Goal: Transaction & Acquisition: Purchase product/service

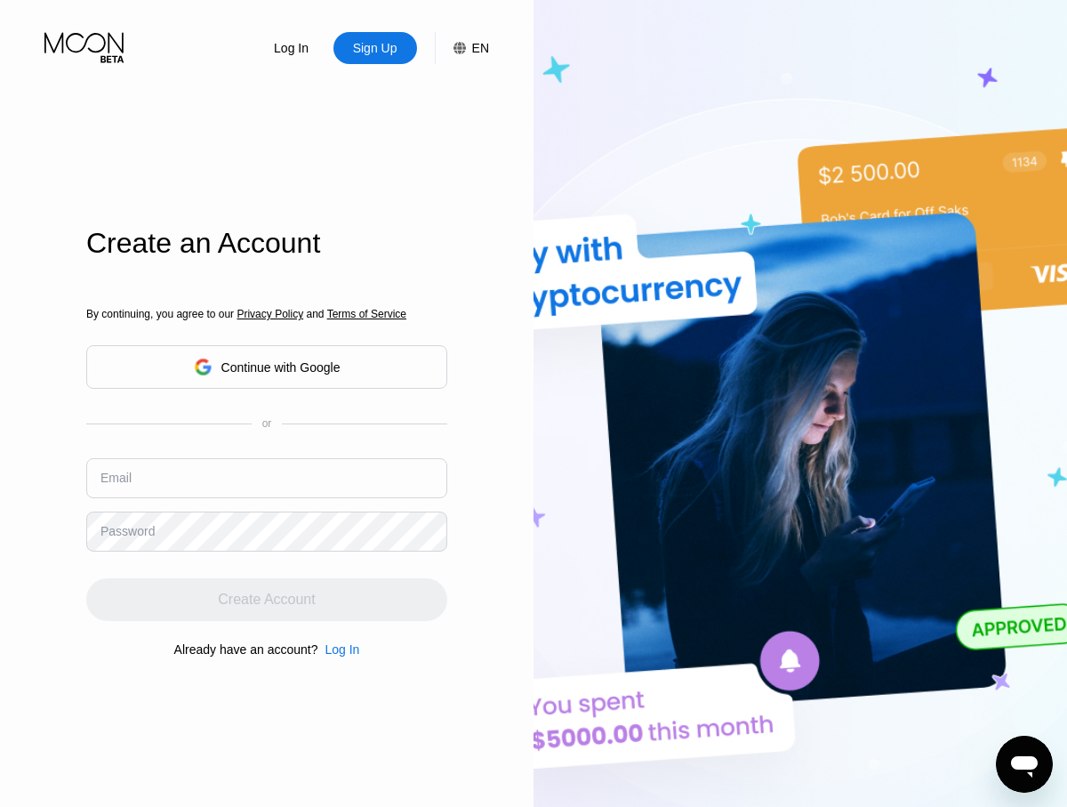
click at [267, 458] on input "text" at bounding box center [266, 478] width 361 height 40
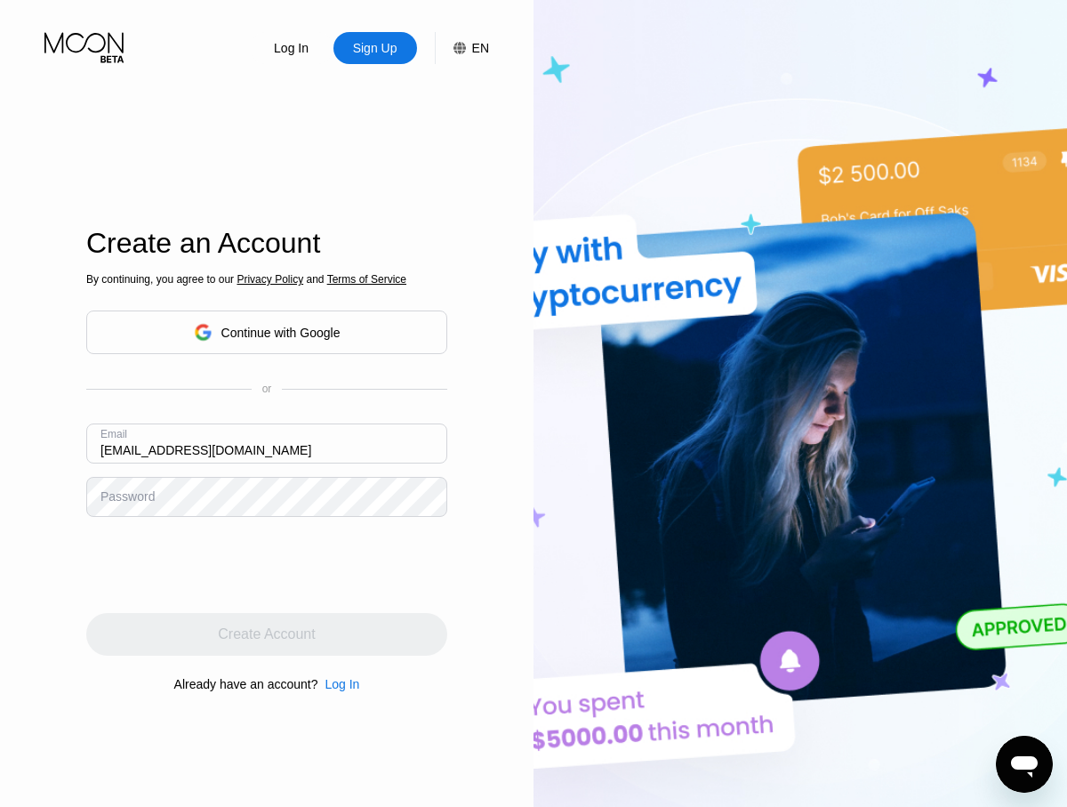
type input "[EMAIL_ADDRESS][DOMAIN_NAME]"
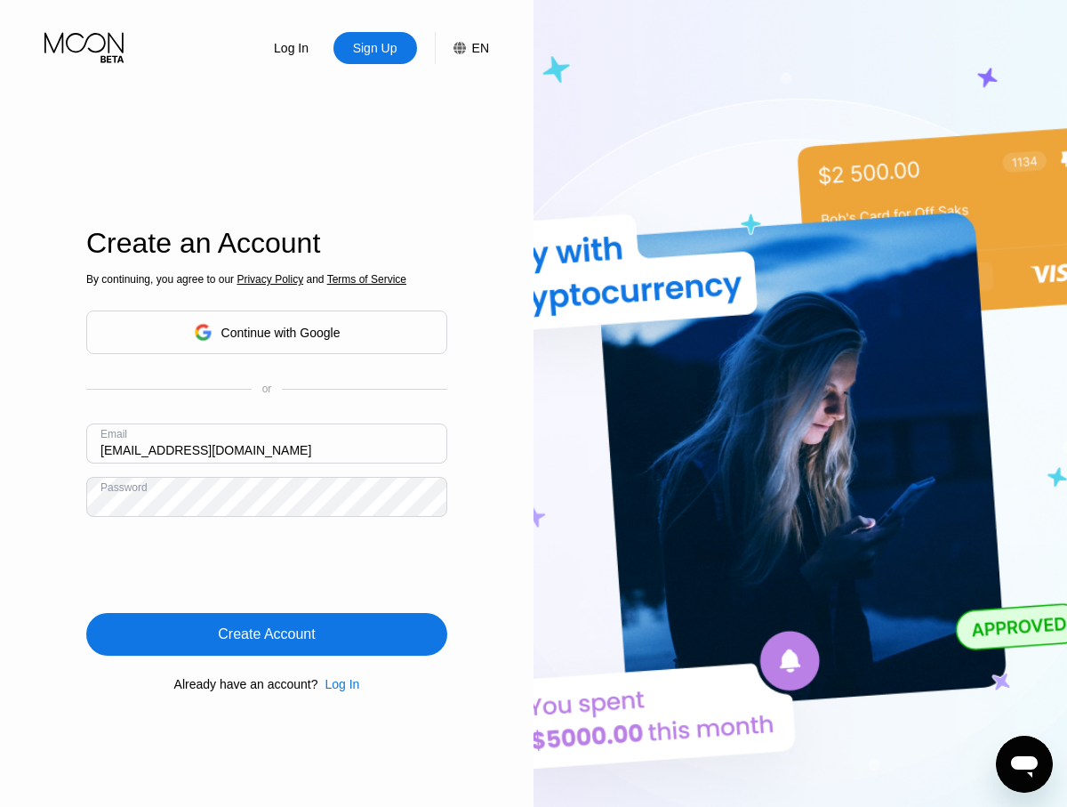
click at [267, 634] on div "Create Account" at bounding box center [266, 634] width 97 height 18
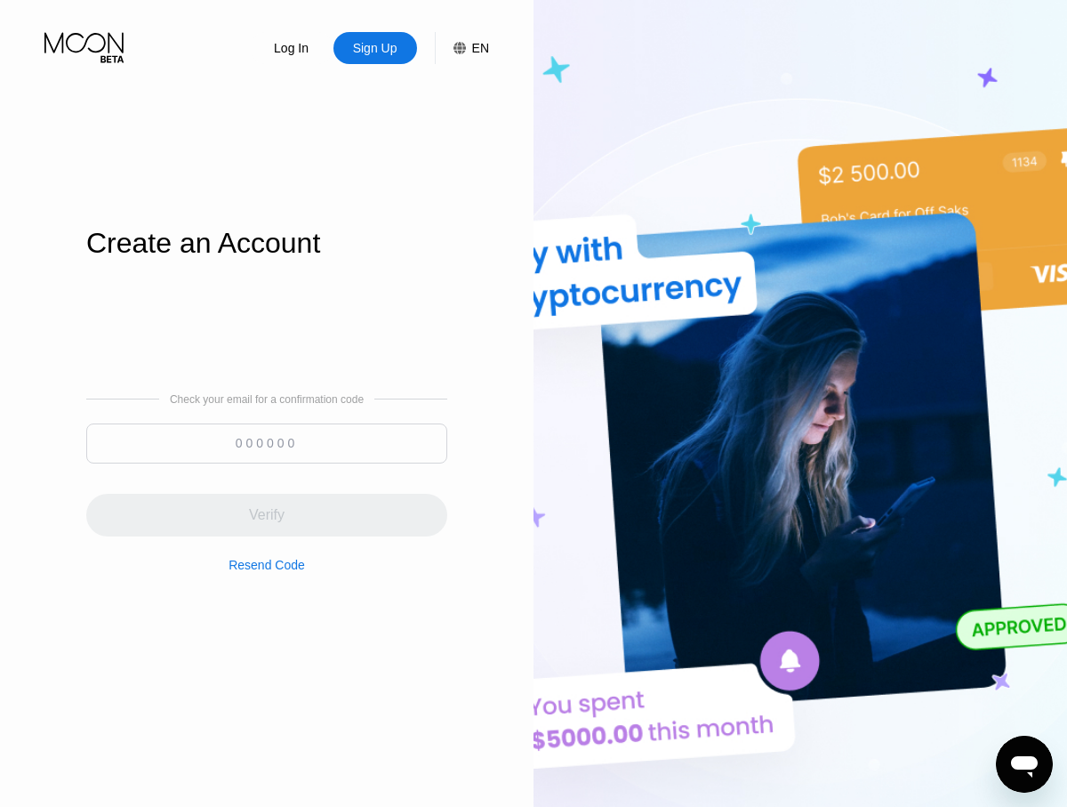
click at [267, 443] on input at bounding box center [266, 443] width 361 height 40
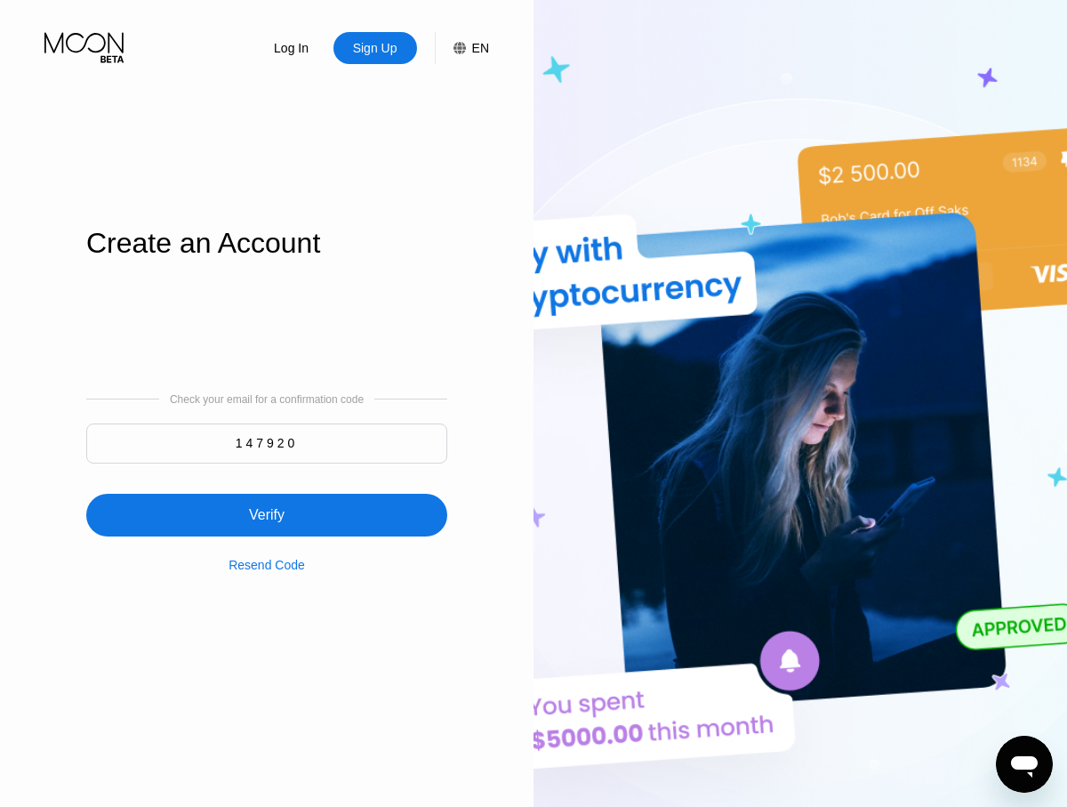
type input "147920"
click at [267, 504] on div "Verify" at bounding box center [266, 515] width 361 height 43
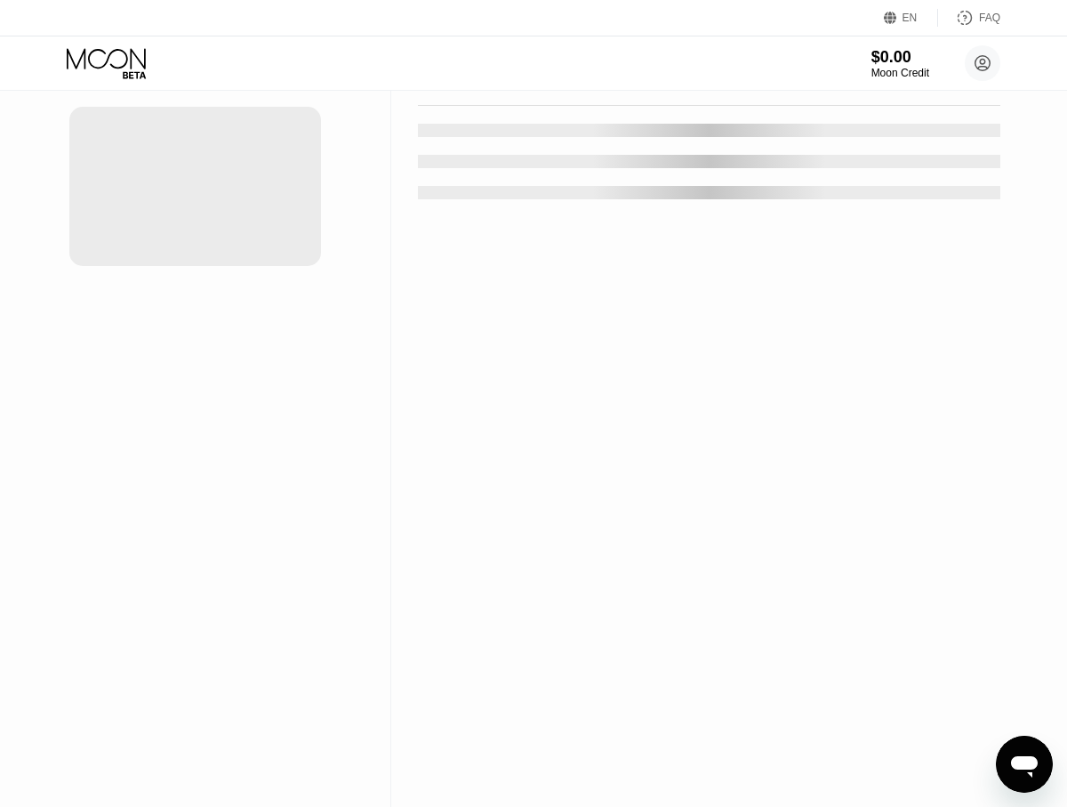
click at [269, 44] on div "New Card" at bounding box center [277, 35] width 55 height 15
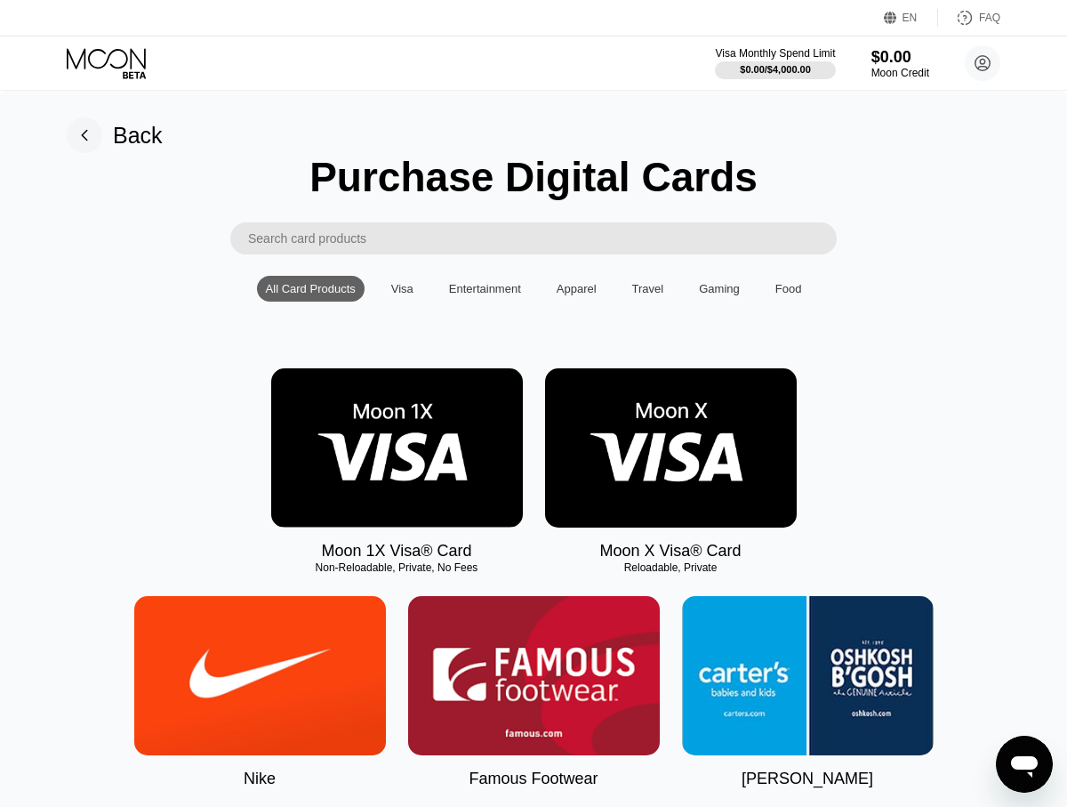
click at [397, 448] on img at bounding box center [397, 447] width 252 height 159
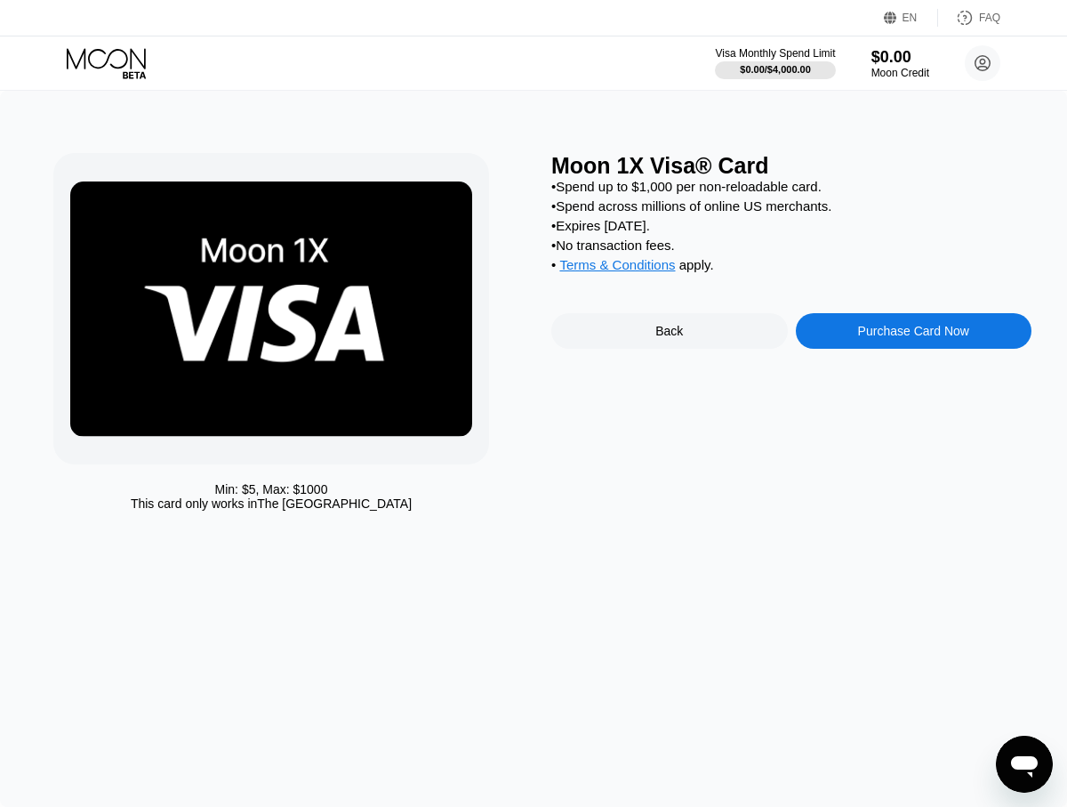
click at [913, 334] on div "Purchase Card Now" at bounding box center [913, 331] width 111 height 14
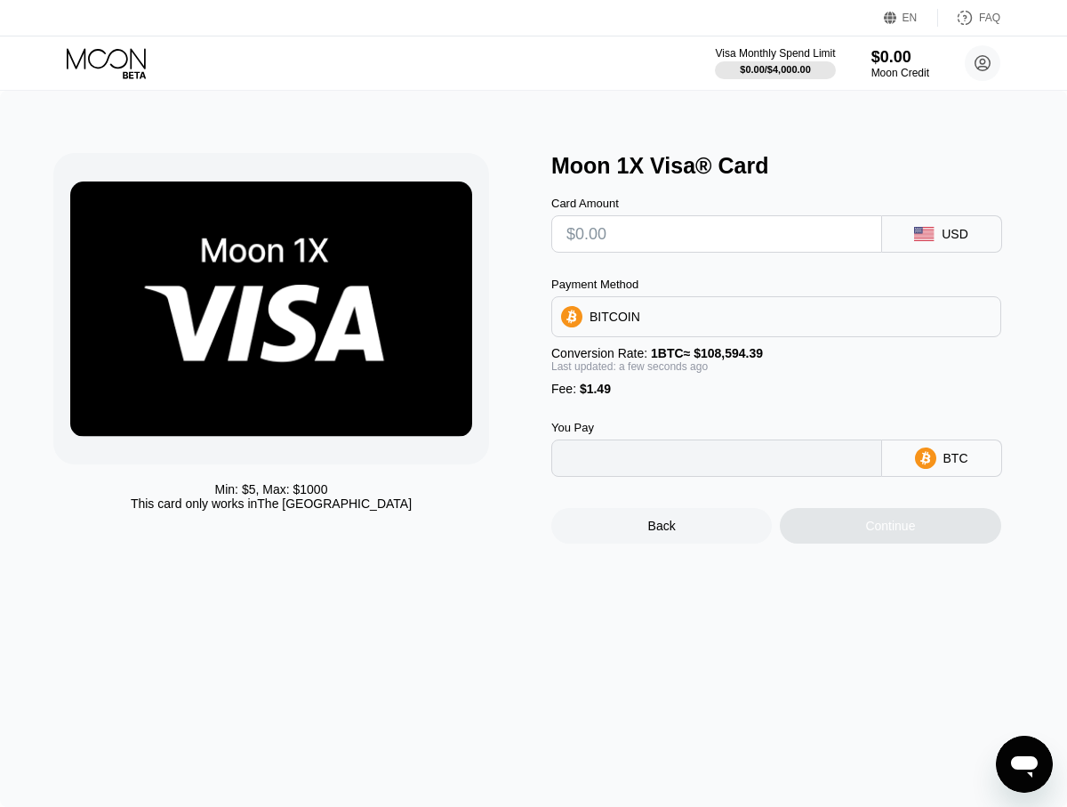
type input "0"
click at [716, 234] on input "text" at bounding box center [717, 234] width 301 height 36
